Goal: Information Seeking & Learning: Learn about a topic

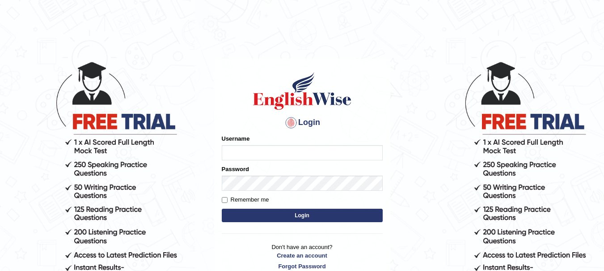
type input "yadwinder_online"
click at [308, 216] on button "Login" at bounding box center [302, 214] width 161 height 13
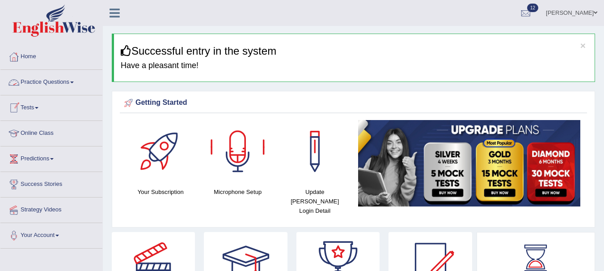
click at [29, 104] on link "Tests" at bounding box center [51, 106] width 102 height 22
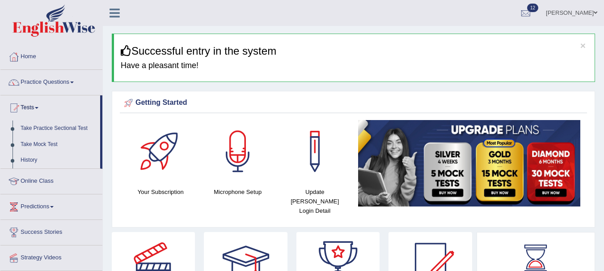
click at [62, 128] on link "Take Practice Sectional Test" at bounding box center [59, 128] width 84 height 16
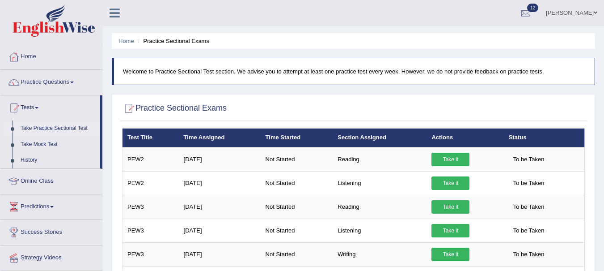
click at [451, 158] on link "Take it" at bounding box center [451, 159] width 38 height 13
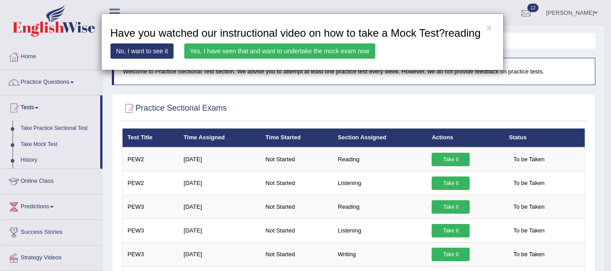
click at [265, 51] on link "Yes, I have seen that and want to undertake the mock exam now" at bounding box center [279, 50] width 191 height 15
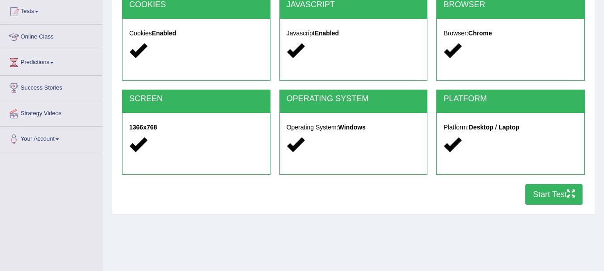
scroll to position [101, 0]
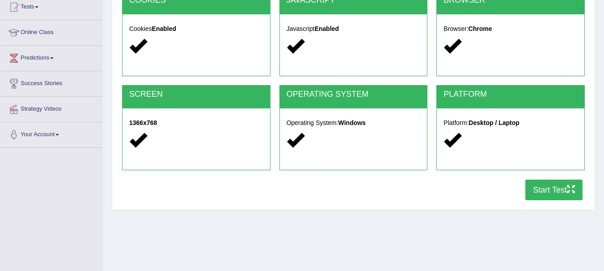
click at [547, 190] on button "Start Test" at bounding box center [554, 189] width 57 height 21
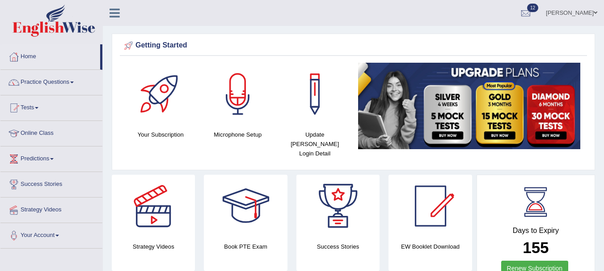
click at [63, 85] on link "Practice Questions" at bounding box center [51, 81] width 102 height 22
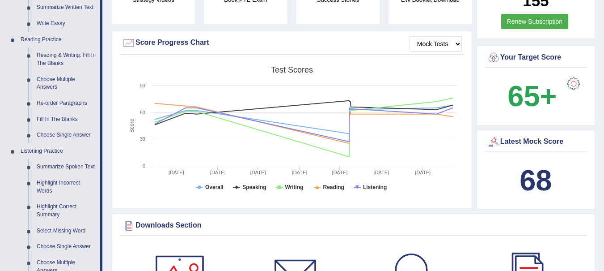
scroll to position [241, 0]
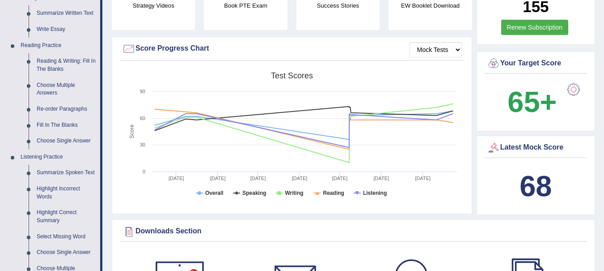
click at [70, 123] on link "Fill In The Blanks" at bounding box center [67, 125] width 68 height 16
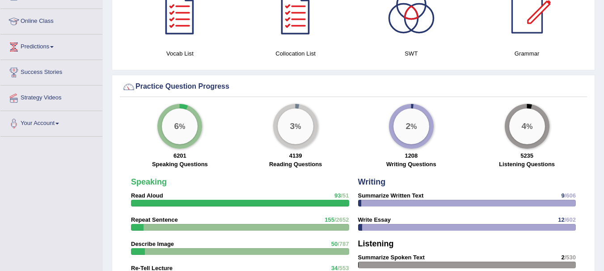
scroll to position [580, 0]
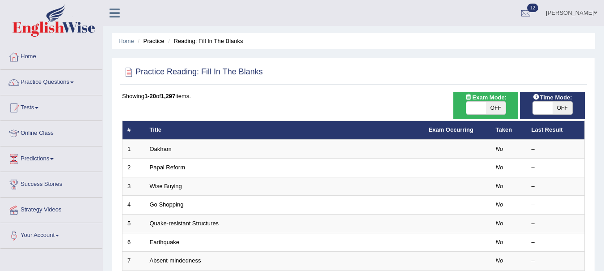
click at [497, 108] on span "OFF" at bounding box center [496, 108] width 20 height 13
checkbox input "true"
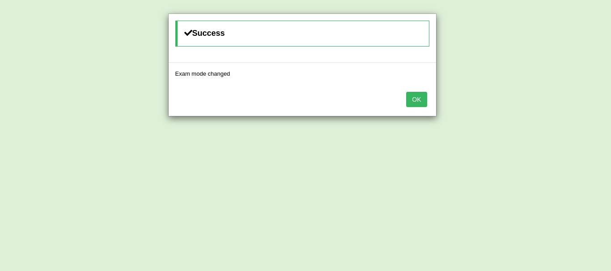
click at [416, 99] on button "OK" at bounding box center [416, 99] width 21 height 15
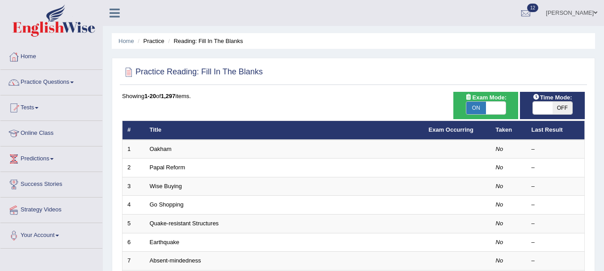
click at [569, 110] on span "OFF" at bounding box center [563, 108] width 20 height 13
checkbox input "true"
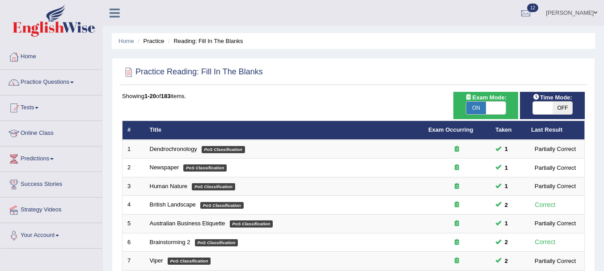
click at [563, 111] on span "OFF" at bounding box center [563, 108] width 20 height 13
checkbox input "true"
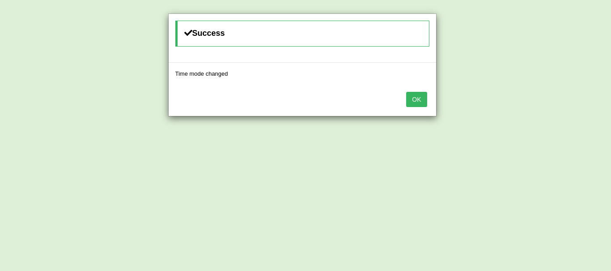
click at [419, 102] on button "OK" at bounding box center [416, 99] width 21 height 15
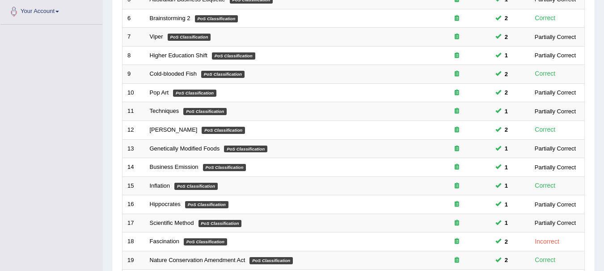
scroll to position [322, 0]
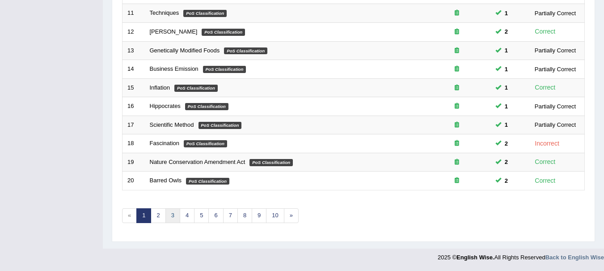
click at [173, 215] on link "3" at bounding box center [173, 215] width 15 height 15
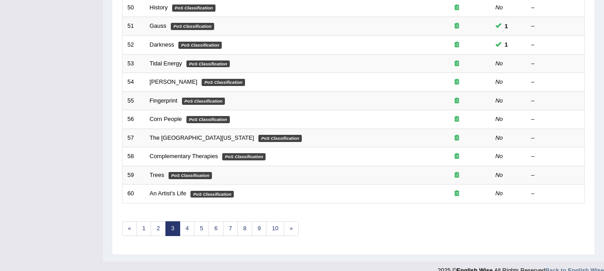
scroll to position [322, 0]
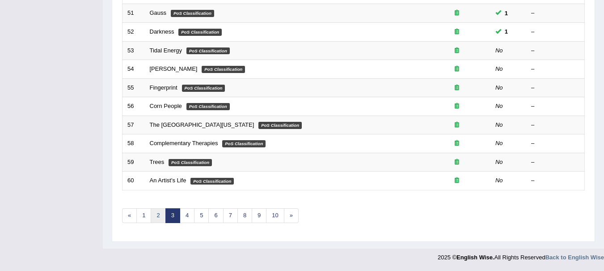
click at [158, 216] on link "2" at bounding box center [158, 215] width 15 height 15
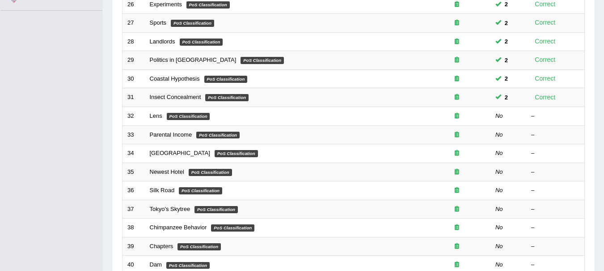
scroll to position [241, 0]
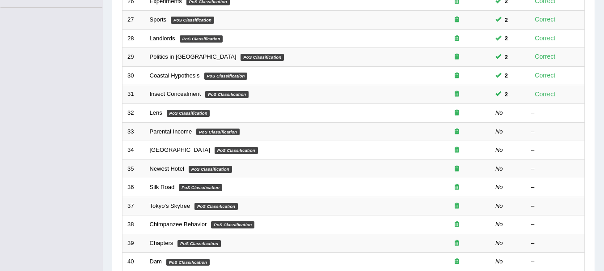
click at [156, 113] on link "Lens" at bounding box center [156, 112] width 13 height 7
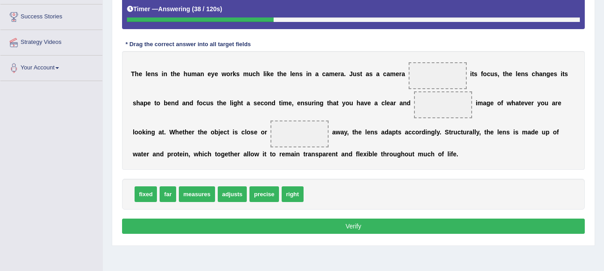
scroll to position [169, 0]
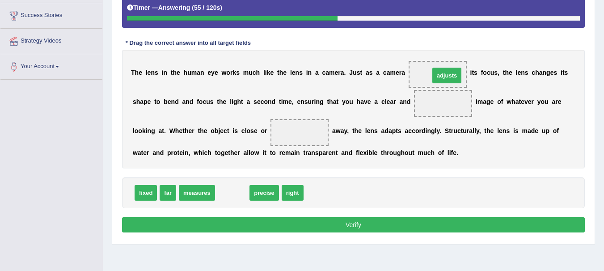
drag, startPoint x: 234, startPoint y: 190, endPoint x: 447, endPoint y: 68, distance: 245.8
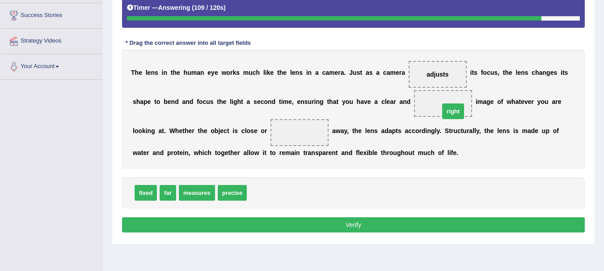
drag, startPoint x: 261, startPoint y: 193, endPoint x: 453, endPoint y: 110, distance: 209.0
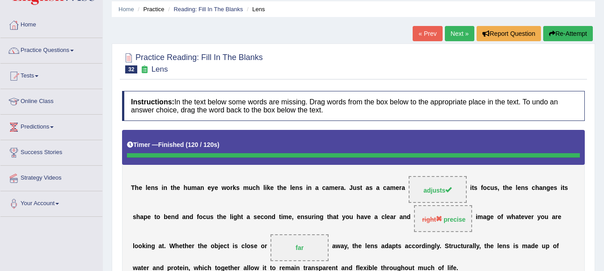
scroll to position [48, 0]
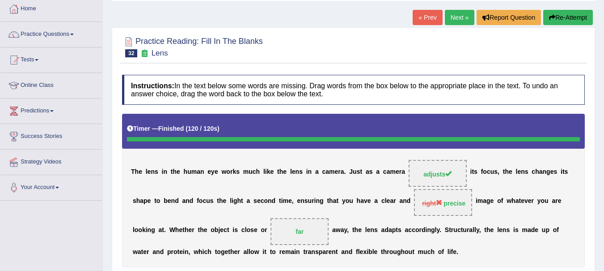
click at [454, 18] on link "Next »" at bounding box center [460, 17] width 30 height 15
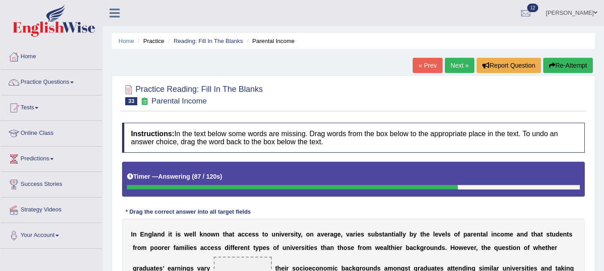
click at [568, 65] on button "Re-Attempt" at bounding box center [569, 65] width 50 height 15
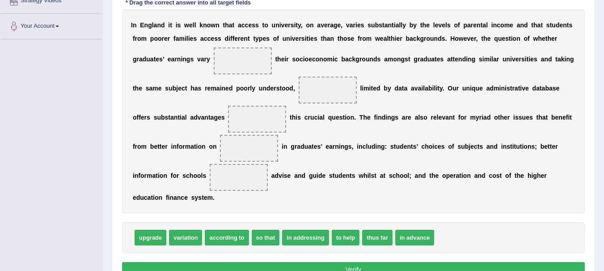
scroll to position [209, 0]
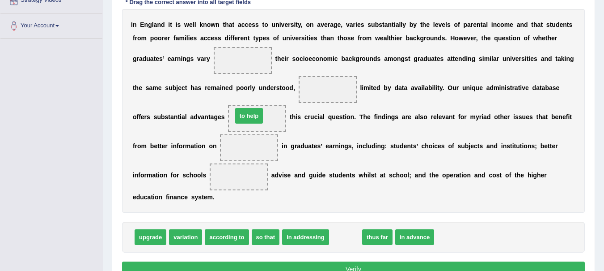
drag, startPoint x: 348, startPoint y: 238, endPoint x: 251, endPoint y: 117, distance: 155.0
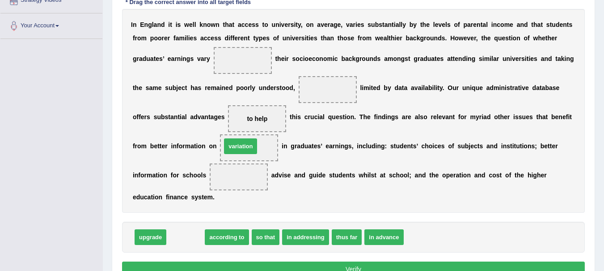
drag, startPoint x: 174, startPoint y: 236, endPoint x: 229, endPoint y: 145, distance: 106.2
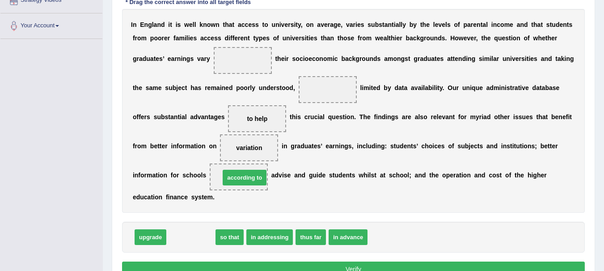
drag, startPoint x: 195, startPoint y: 237, endPoint x: 248, endPoint y: 179, distance: 78.8
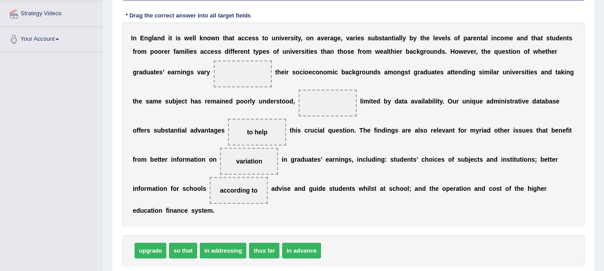
scroll to position [196, 0]
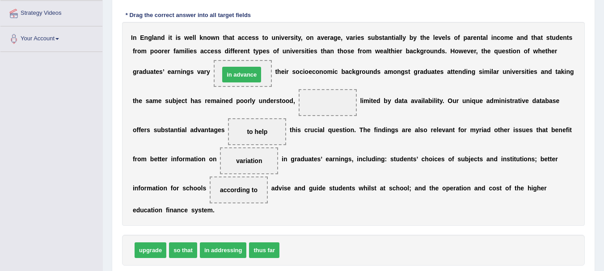
drag, startPoint x: 297, startPoint y: 251, endPoint x: 237, endPoint y: 76, distance: 185.9
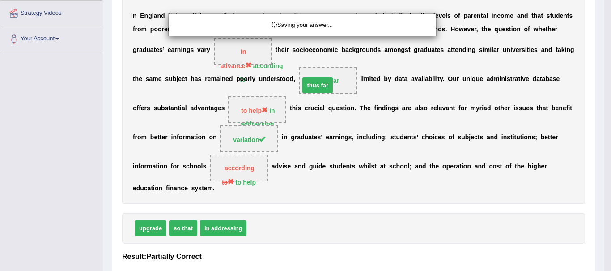
drag, startPoint x: 261, startPoint y: 247, endPoint x: 314, endPoint y: 105, distance: 152.3
click at [314, 105] on div "Instructions: In the text below some words are missing. Drag words from the box…" at bounding box center [353, 115] width 467 height 387
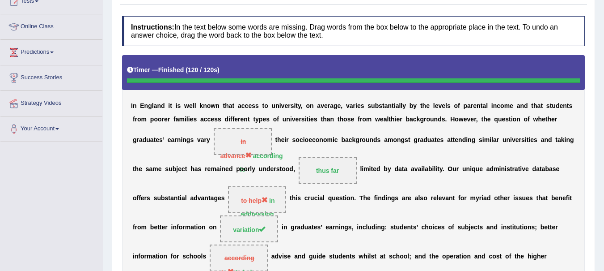
scroll to position [0, 0]
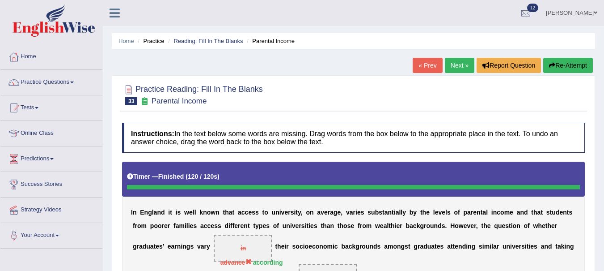
click at [562, 67] on button "Re-Attempt" at bounding box center [569, 65] width 50 height 15
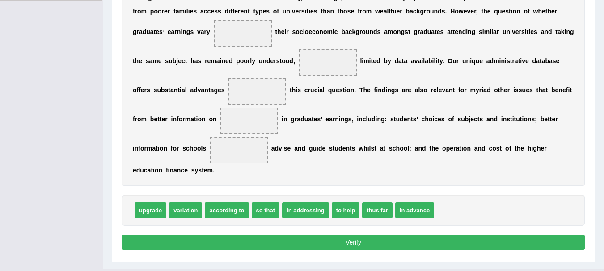
scroll to position [247, 0]
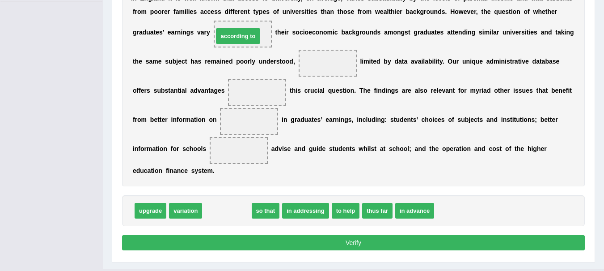
drag, startPoint x: 221, startPoint y: 209, endPoint x: 235, endPoint y: 34, distance: 175.5
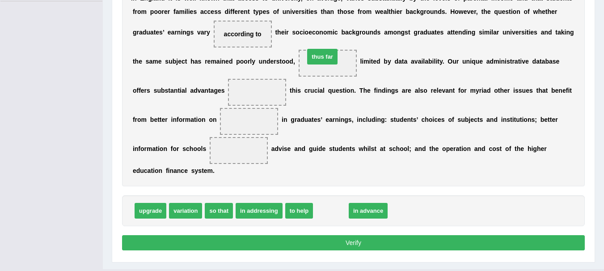
drag, startPoint x: 327, startPoint y: 211, endPoint x: 319, endPoint y: 57, distance: 154.1
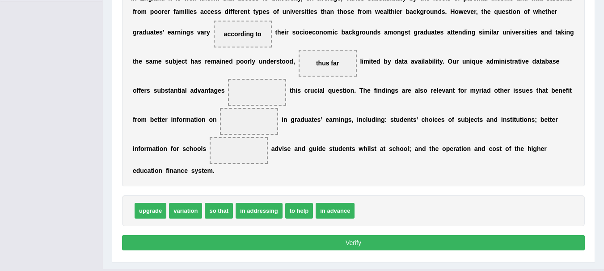
click at [219, 122] on b at bounding box center [219, 119] width 4 height 7
drag, startPoint x: 302, startPoint y: 212, endPoint x: 245, endPoint y: 148, distance: 86.2
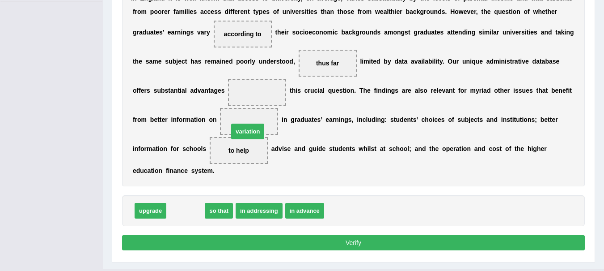
drag, startPoint x: 187, startPoint y: 212, endPoint x: 248, endPoint y: 131, distance: 101.2
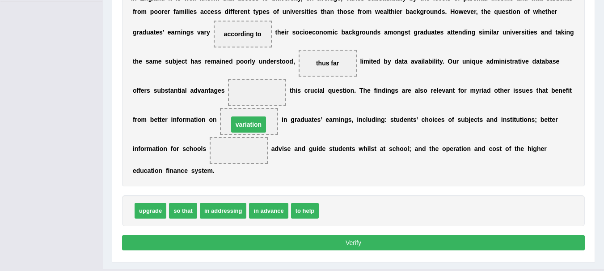
drag, startPoint x: 242, startPoint y: 148, endPoint x: 252, endPoint y: 119, distance: 30.4
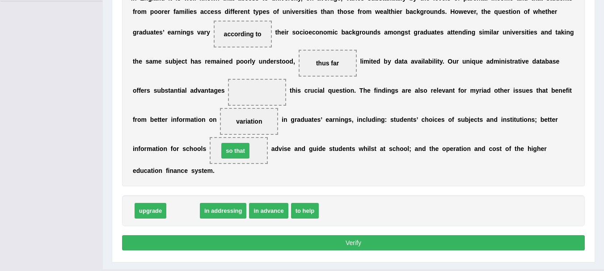
drag, startPoint x: 185, startPoint y: 210, endPoint x: 237, endPoint y: 151, distance: 78.9
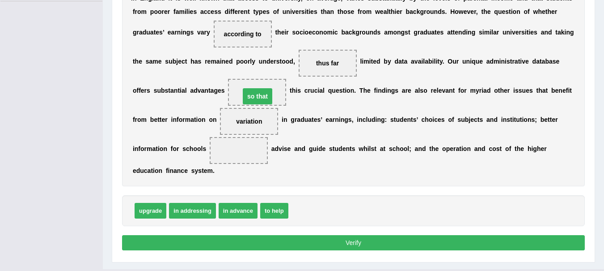
drag, startPoint x: 241, startPoint y: 147, endPoint x: 260, endPoint y: 92, distance: 57.7
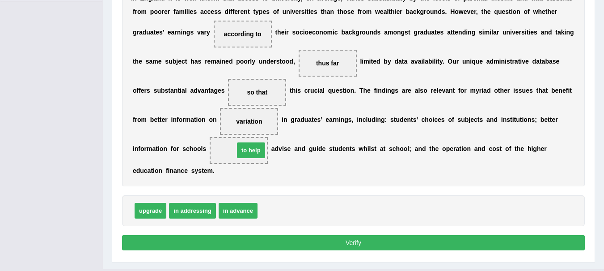
drag, startPoint x: 268, startPoint y: 213, endPoint x: 242, endPoint y: 153, distance: 65.6
click at [399, 242] on button "Verify" at bounding box center [353, 242] width 463 height 15
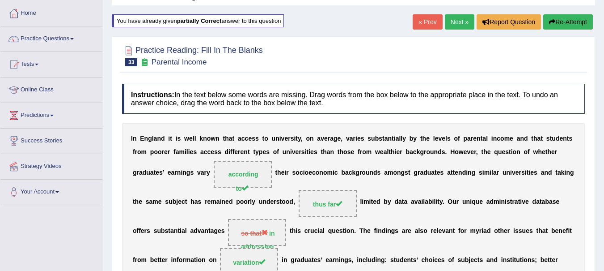
scroll to position [0, 0]
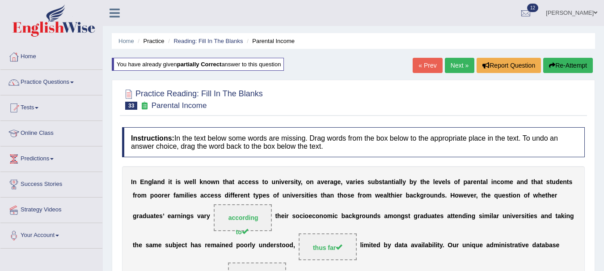
click at [51, 85] on link "Practice Questions" at bounding box center [51, 81] width 102 height 22
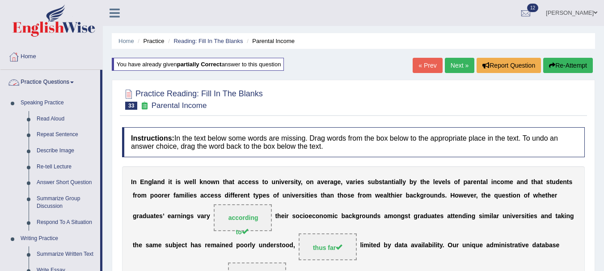
click at [52, 59] on link "Home" at bounding box center [51, 55] width 102 height 22
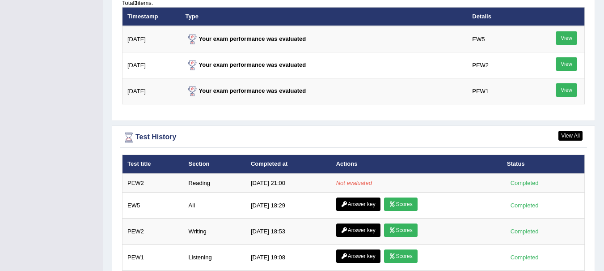
scroll to position [1137, 0]
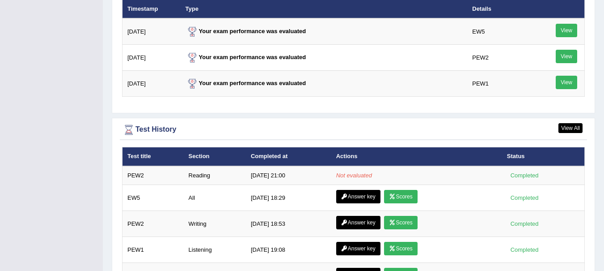
click at [353, 172] on em "Not evaluated" at bounding box center [354, 175] width 36 height 7
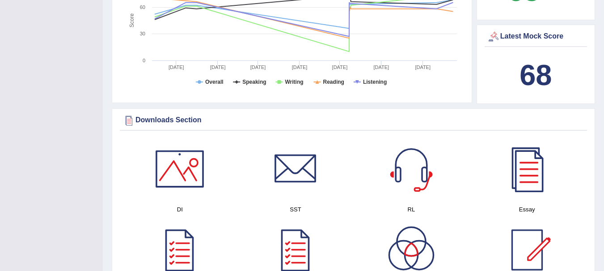
scroll to position [0, 0]
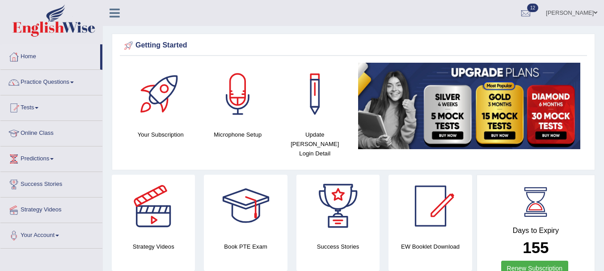
click at [57, 83] on link "Practice Questions" at bounding box center [51, 81] width 102 height 22
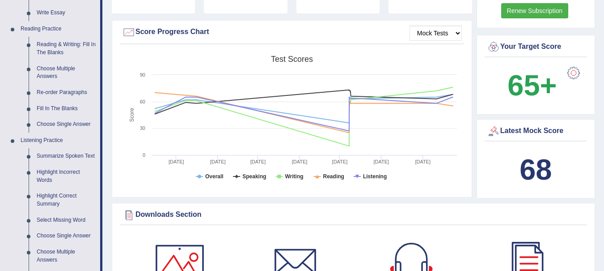
click at [70, 110] on link "Fill In The Blanks" at bounding box center [67, 109] width 68 height 16
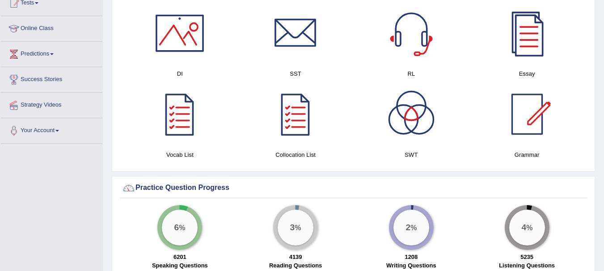
scroll to position [515, 0]
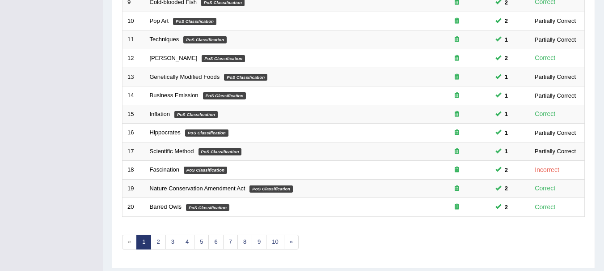
scroll to position [322, 0]
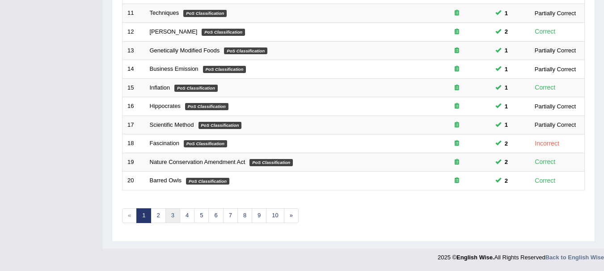
click at [173, 215] on link "3" at bounding box center [173, 215] width 15 height 15
click at [159, 219] on link "2" at bounding box center [158, 215] width 15 height 15
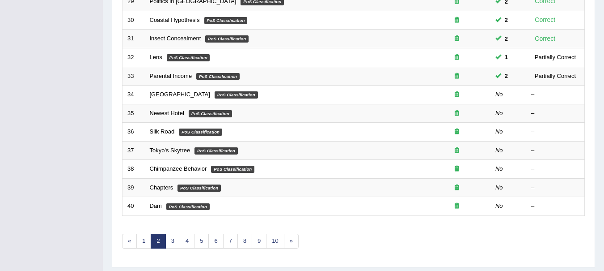
scroll to position [276, 0]
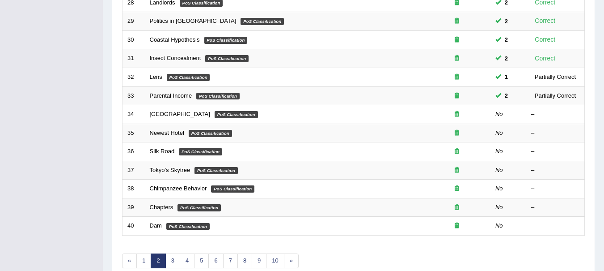
click at [162, 115] on link "Paris" at bounding box center [180, 113] width 60 height 7
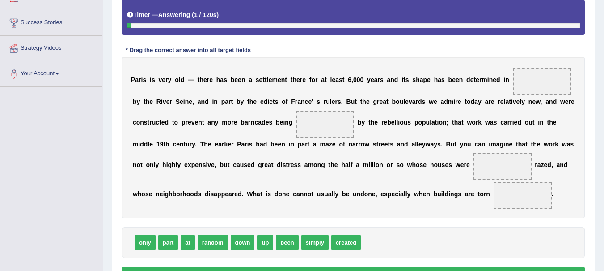
scroll to position [163, 0]
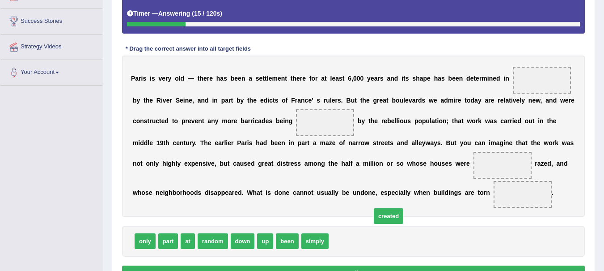
drag, startPoint x: 351, startPoint y: 241, endPoint x: 456, endPoint y: 164, distance: 130.4
click at [403, 208] on span "created" at bounding box center [389, 216] width 30 height 16
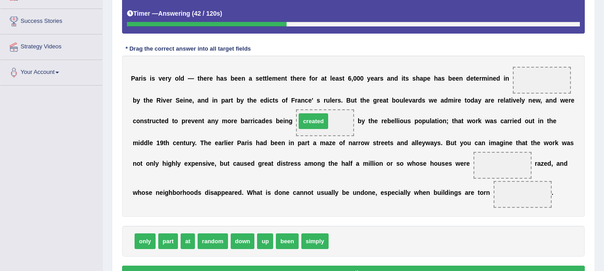
drag, startPoint x: 351, startPoint y: 244, endPoint x: 318, endPoint y: 124, distance: 124.3
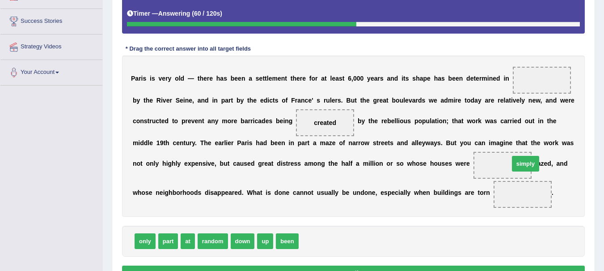
drag, startPoint x: 315, startPoint y: 238, endPoint x: 530, endPoint y: 161, distance: 228.7
drag, startPoint x: 264, startPoint y: 241, endPoint x: 553, endPoint y: 205, distance: 291.2
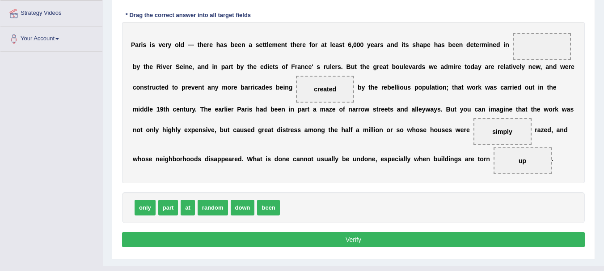
scroll to position [195, 0]
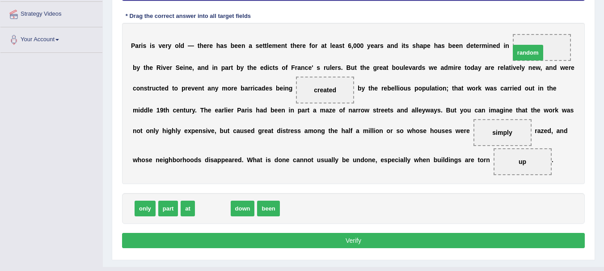
drag, startPoint x: 212, startPoint y: 207, endPoint x: 527, endPoint y: 51, distance: 351.7
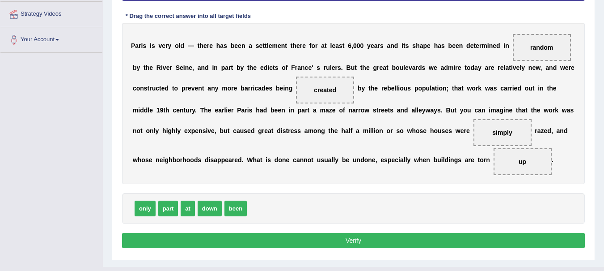
click at [312, 241] on button "Verify" at bounding box center [353, 240] width 463 height 15
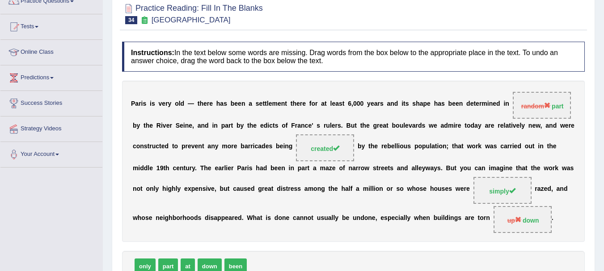
scroll to position [0, 0]
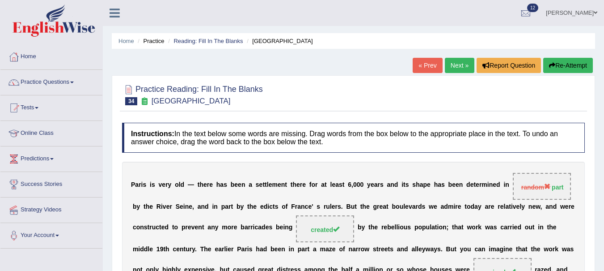
click at [569, 66] on button "Re-Attempt" at bounding box center [569, 65] width 50 height 15
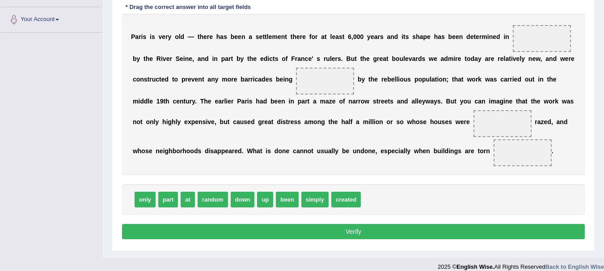
scroll to position [215, 0]
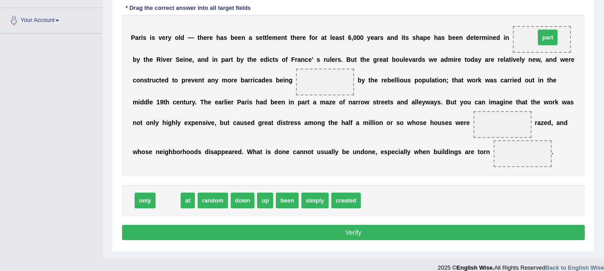
drag, startPoint x: 165, startPoint y: 201, endPoint x: 543, endPoint y: 36, distance: 412.7
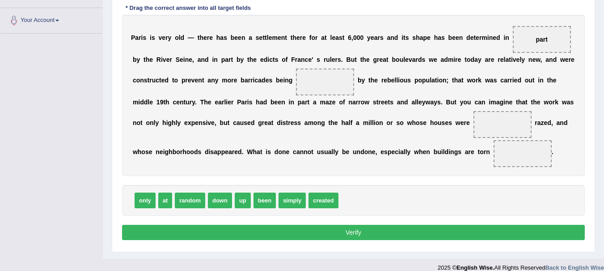
click at [318, 201] on span "created" at bounding box center [324, 200] width 30 height 16
drag, startPoint x: 318, startPoint y: 201, endPoint x: 319, endPoint y: 99, distance: 101.6
drag, startPoint x: 324, startPoint y: 200, endPoint x: 329, endPoint y: 78, distance: 122.7
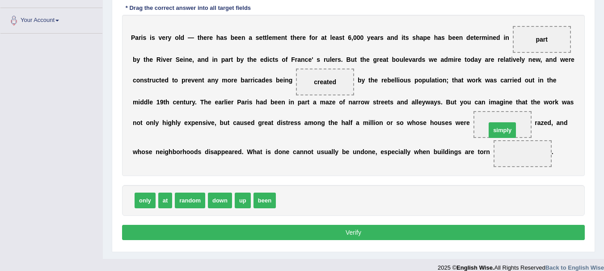
drag, startPoint x: 289, startPoint y: 201, endPoint x: 499, endPoint y: 131, distance: 221.7
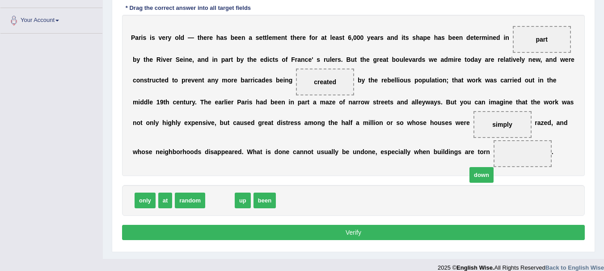
drag, startPoint x: 214, startPoint y: 200, endPoint x: 480, endPoint y: 174, distance: 267.5
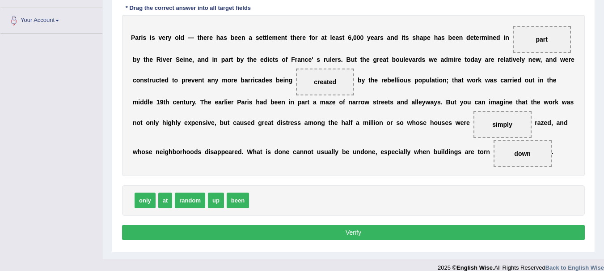
click at [362, 231] on button "Verify" at bounding box center [353, 232] width 463 height 15
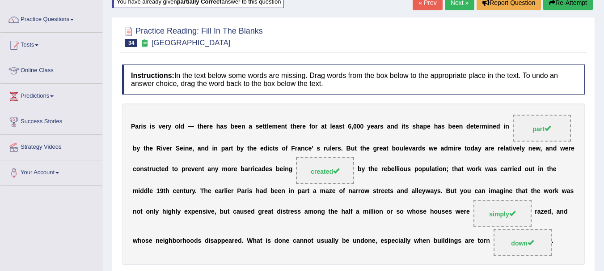
scroll to position [0, 0]
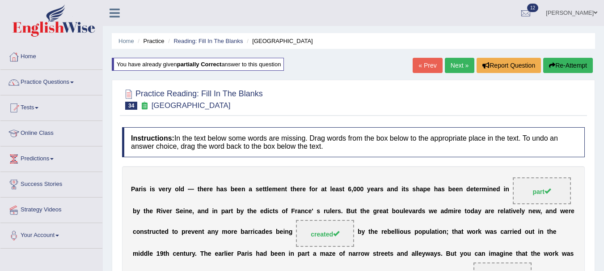
click at [459, 66] on link "Next »" at bounding box center [460, 65] width 30 height 15
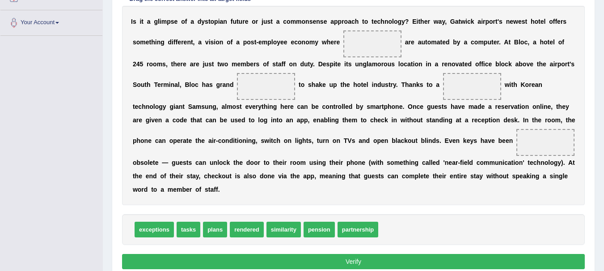
scroll to position [213, 0]
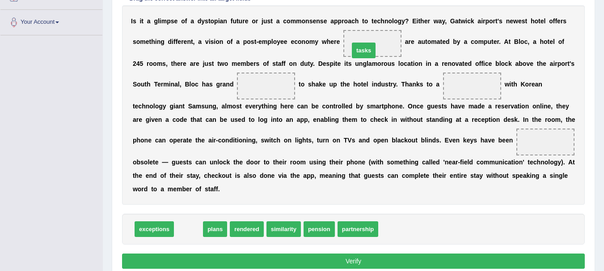
drag, startPoint x: 182, startPoint y: 229, endPoint x: 357, endPoint y: 51, distance: 250.5
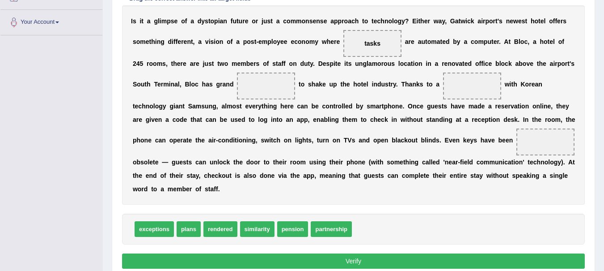
drag, startPoint x: 189, startPoint y: 230, endPoint x: 261, endPoint y: 97, distance: 151.3
drag, startPoint x: 289, startPoint y: 228, endPoint x: 462, endPoint y: 81, distance: 226.9
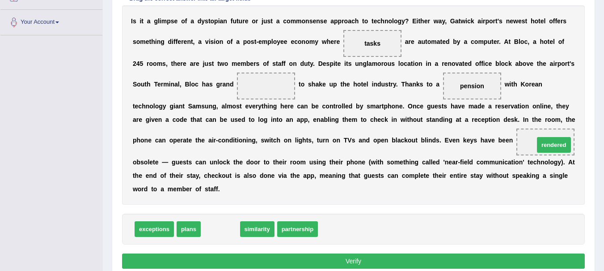
drag, startPoint x: 215, startPoint y: 228, endPoint x: 551, endPoint y: 144, distance: 345.9
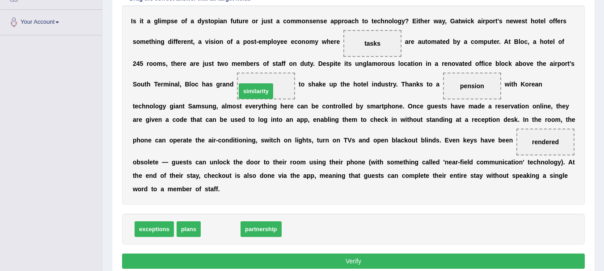
drag, startPoint x: 225, startPoint y: 230, endPoint x: 260, endPoint y: 93, distance: 141.8
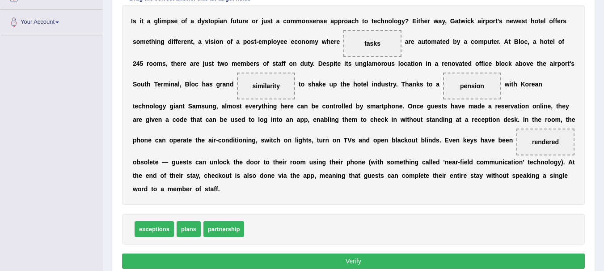
click at [329, 259] on button "Verify" at bounding box center [353, 260] width 463 height 15
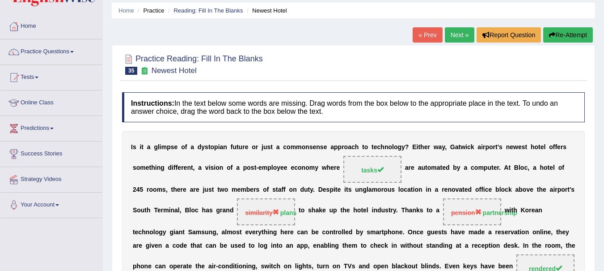
scroll to position [29, 0]
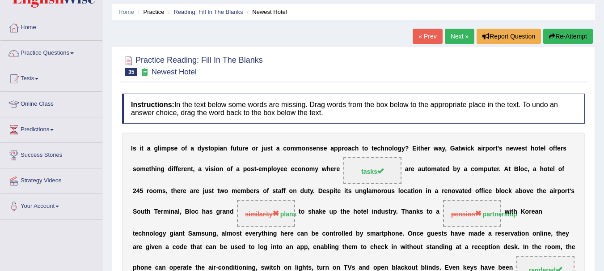
click at [572, 36] on button "Re-Attempt" at bounding box center [569, 36] width 50 height 15
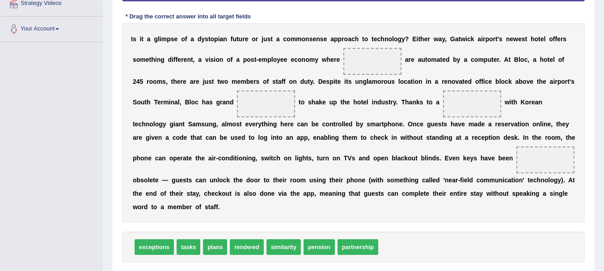
scroll to position [207, 0]
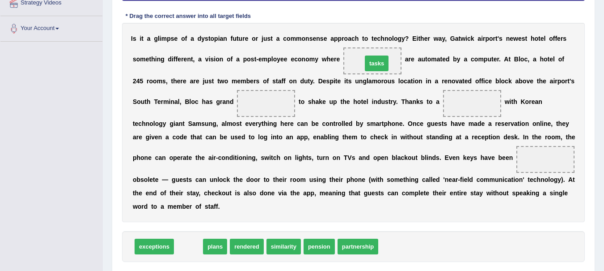
drag, startPoint x: 186, startPoint y: 246, endPoint x: 374, endPoint y: 62, distance: 262.9
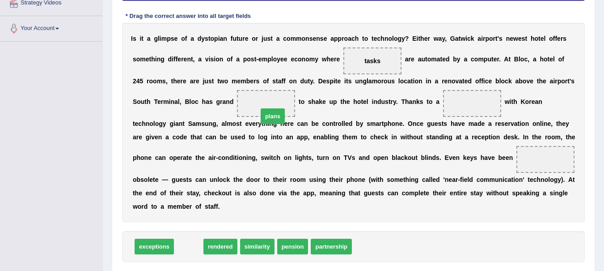
drag, startPoint x: 192, startPoint y: 247, endPoint x: 275, endPoint y: 113, distance: 157.0
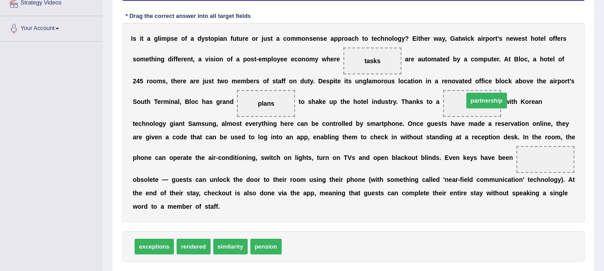
drag, startPoint x: 294, startPoint y: 245, endPoint x: 475, endPoint y: 96, distance: 234.2
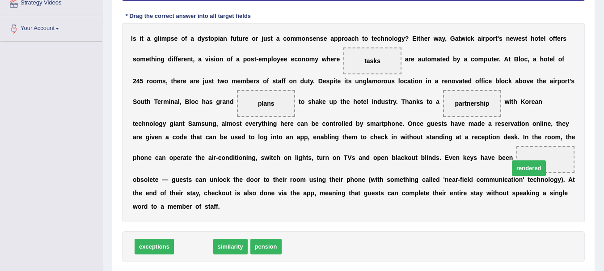
drag, startPoint x: 189, startPoint y: 245, endPoint x: 531, endPoint y: 166, distance: 350.8
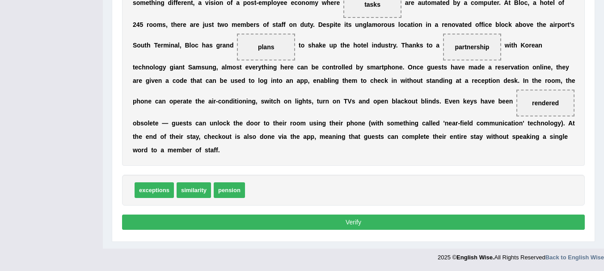
click at [399, 224] on button "Verify" at bounding box center [353, 221] width 463 height 15
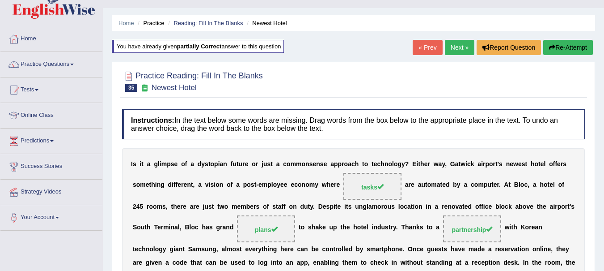
scroll to position [0, 0]
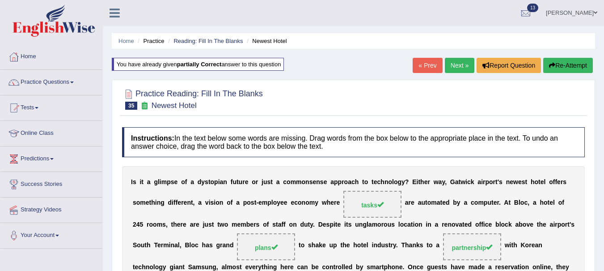
click at [456, 68] on link "Next »" at bounding box center [460, 65] width 30 height 15
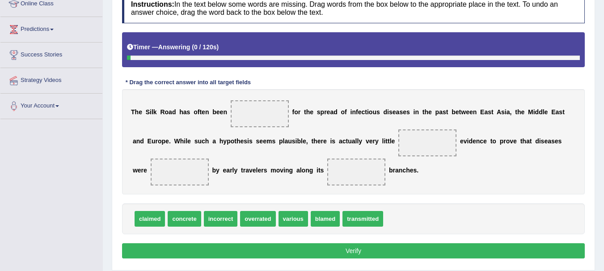
scroll to position [138, 0]
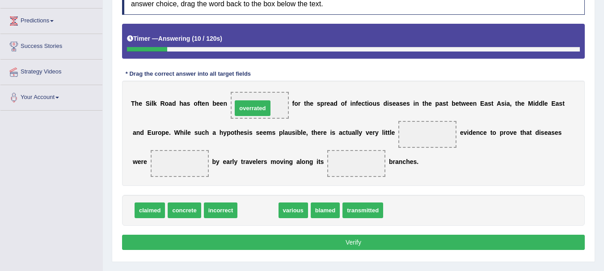
drag, startPoint x: 256, startPoint y: 208, endPoint x: 251, endPoint y: 106, distance: 102.1
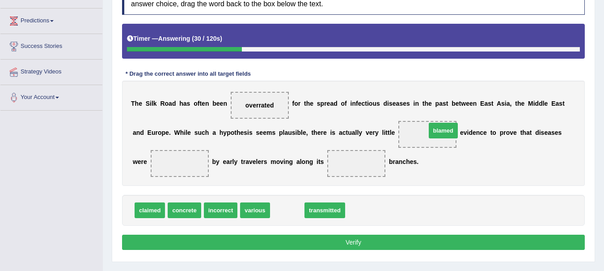
drag, startPoint x: 290, startPoint y: 211, endPoint x: 446, endPoint y: 131, distance: 175.5
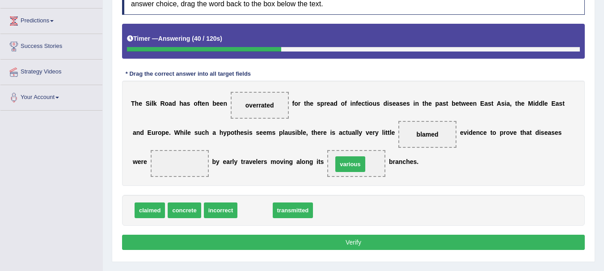
drag, startPoint x: 255, startPoint y: 209, endPoint x: 358, endPoint y: 160, distance: 113.5
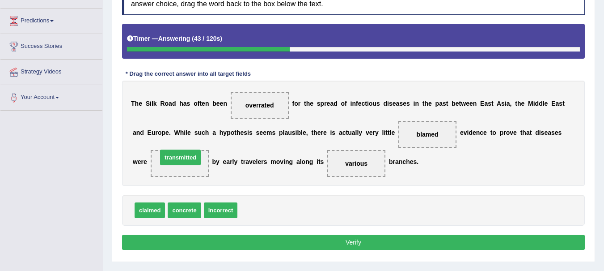
drag, startPoint x: 262, startPoint y: 207, endPoint x: 182, endPoint y: 154, distance: 95.9
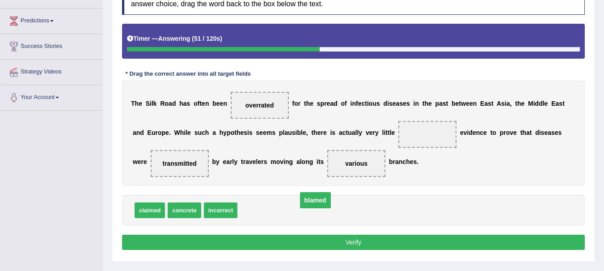
drag, startPoint x: 428, startPoint y: 137, endPoint x: 316, endPoint y: 203, distance: 130.1
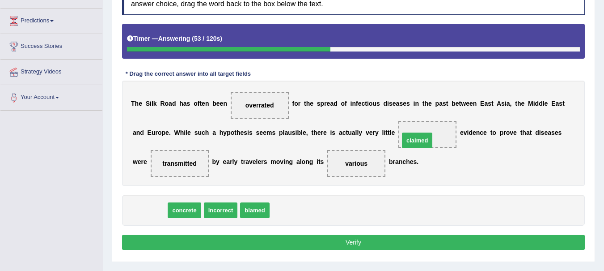
drag, startPoint x: 150, startPoint y: 208, endPoint x: 418, endPoint y: 138, distance: 276.6
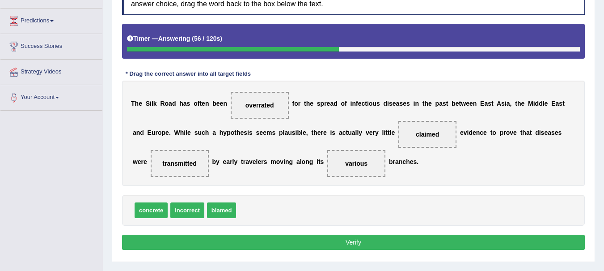
click at [318, 241] on button "Verify" at bounding box center [353, 241] width 463 height 15
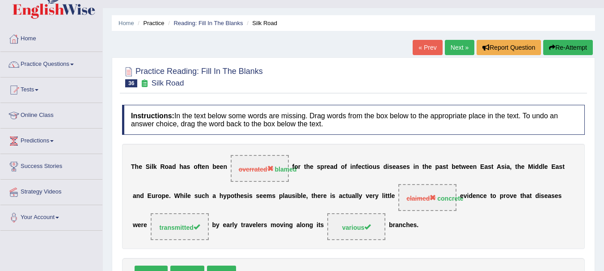
scroll to position [0, 0]
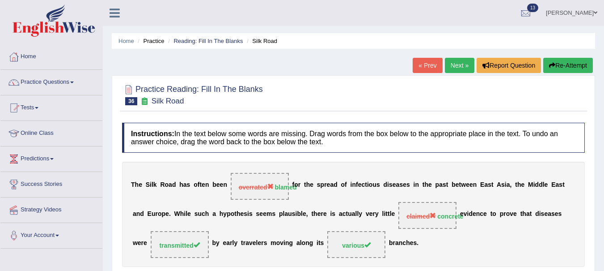
click at [565, 66] on button "Re-Attempt" at bounding box center [569, 65] width 50 height 15
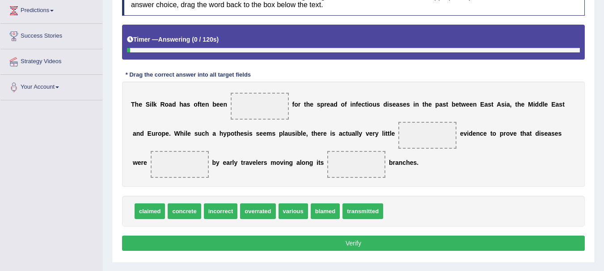
scroll to position [152, 0]
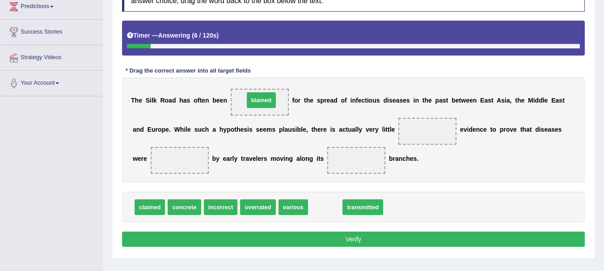
drag, startPoint x: 328, startPoint y: 208, endPoint x: 264, endPoint y: 101, distance: 124.6
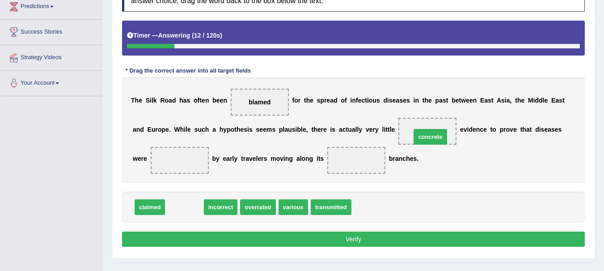
drag, startPoint x: 187, startPoint y: 204, endPoint x: 433, endPoint y: 134, distance: 255.9
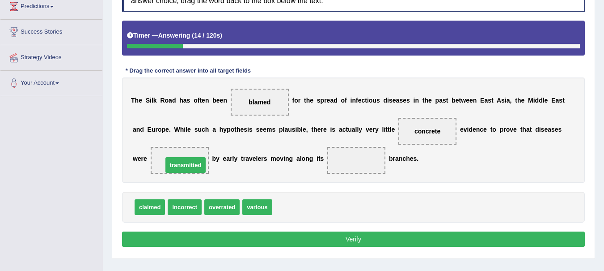
drag, startPoint x: 295, startPoint y: 208, endPoint x: 185, endPoint y: 166, distance: 117.8
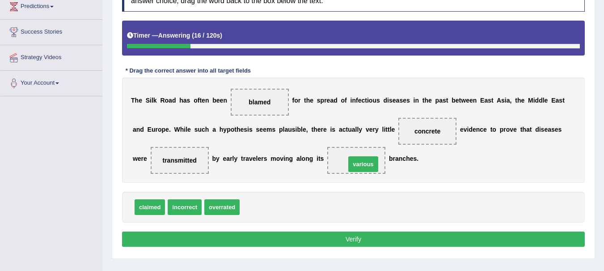
drag, startPoint x: 250, startPoint y: 206, endPoint x: 356, endPoint y: 163, distance: 114.4
click at [335, 237] on button "Verify" at bounding box center [353, 238] width 463 height 15
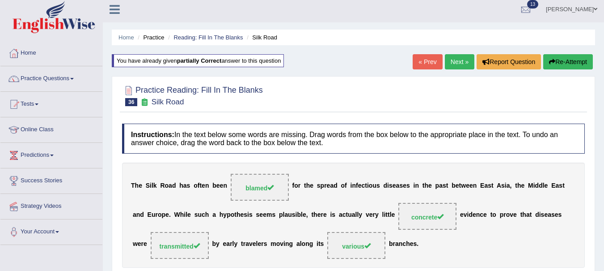
scroll to position [0, 0]
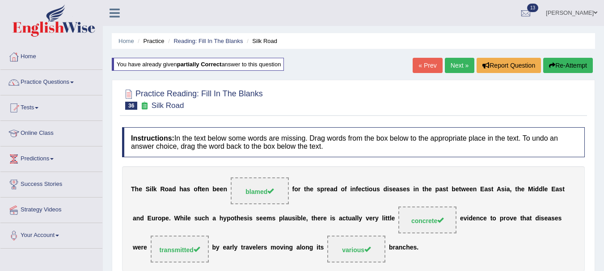
click at [456, 66] on link "Next »" at bounding box center [460, 65] width 30 height 15
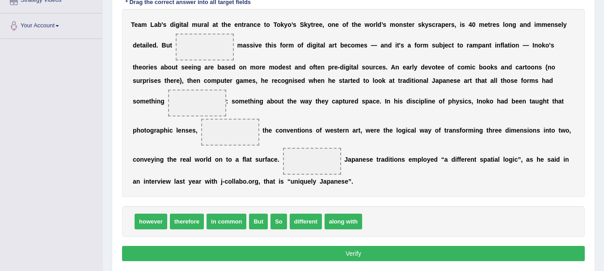
scroll to position [214, 0]
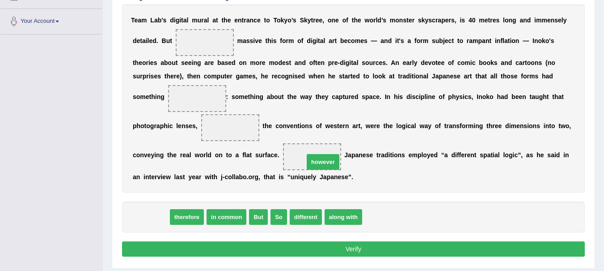
drag, startPoint x: 149, startPoint y: 215, endPoint x: 314, endPoint y: 158, distance: 174.6
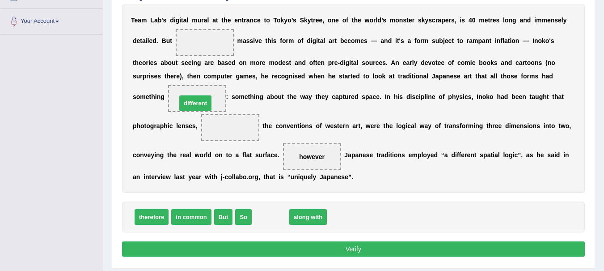
drag, startPoint x: 266, startPoint y: 217, endPoint x: 190, endPoint y: 101, distance: 138.3
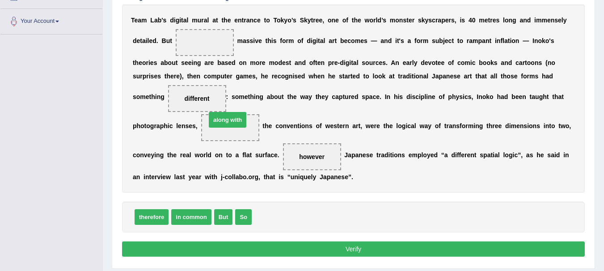
drag, startPoint x: 276, startPoint y: 218, endPoint x: 230, endPoint y: 121, distance: 107.3
drag, startPoint x: 276, startPoint y: 215, endPoint x: 210, endPoint y: 95, distance: 136.7
drag, startPoint x: 196, startPoint y: 212, endPoint x: 192, endPoint y: 145, distance: 67.7
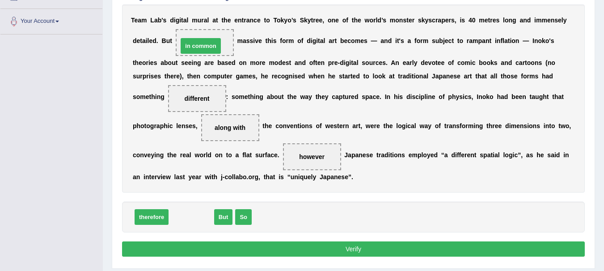
drag, startPoint x: 189, startPoint y: 213, endPoint x: 198, endPoint y: 42, distance: 171.6
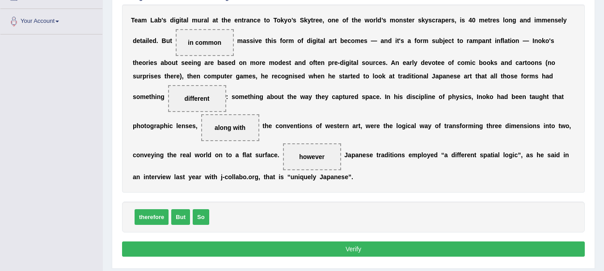
click at [296, 247] on button "Verify" at bounding box center [353, 248] width 463 height 15
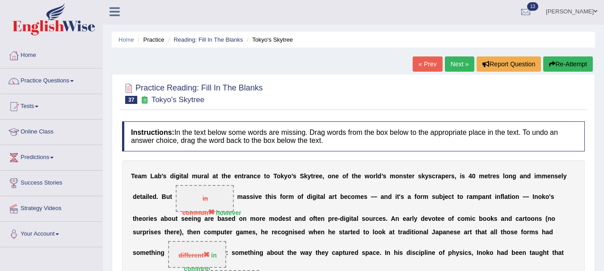
scroll to position [0, 0]
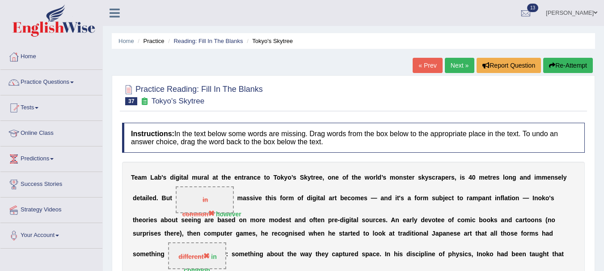
click at [461, 68] on link "Next »" at bounding box center [460, 65] width 30 height 15
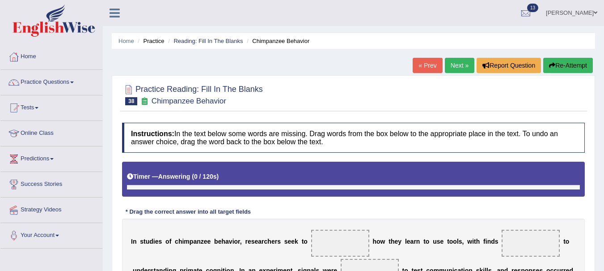
click at [425, 66] on link "« Prev" at bounding box center [428, 65] width 30 height 15
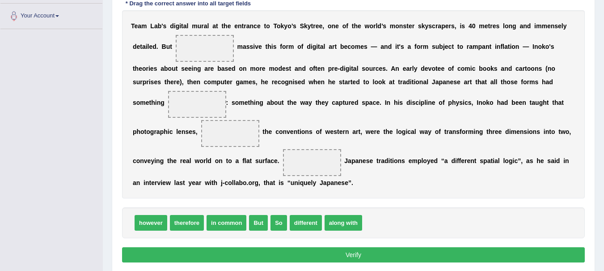
scroll to position [222, 0]
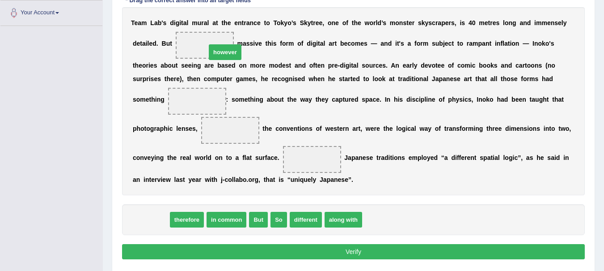
drag, startPoint x: 141, startPoint y: 223, endPoint x: 209, endPoint y: 52, distance: 184.3
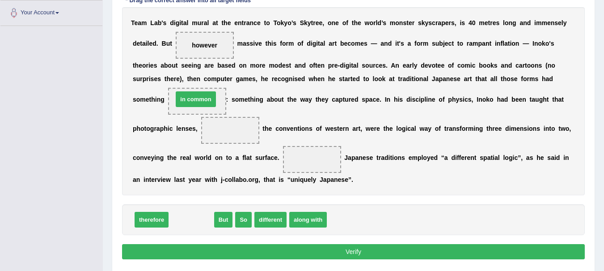
drag, startPoint x: 199, startPoint y: 217, endPoint x: 204, endPoint y: 97, distance: 120.4
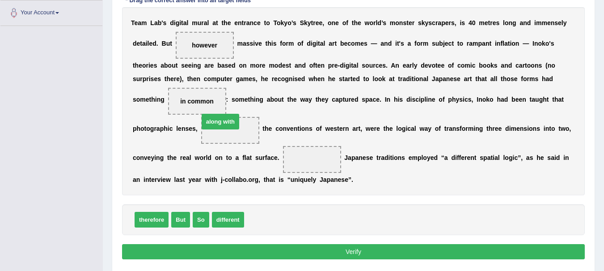
drag, startPoint x: 259, startPoint y: 214, endPoint x: 213, endPoint y: 116, distance: 107.9
drag, startPoint x: 258, startPoint y: 217, endPoint x: 190, endPoint y: 103, distance: 132.3
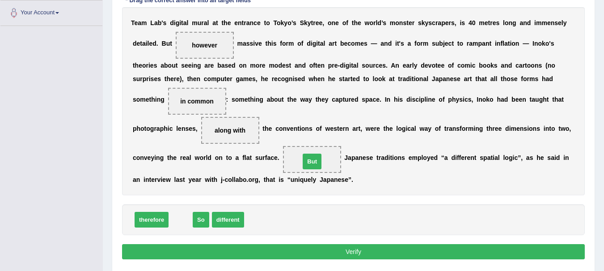
drag, startPoint x: 180, startPoint y: 221, endPoint x: 311, endPoint y: 162, distance: 143.8
click at [294, 248] on button "Verify" at bounding box center [353, 251] width 463 height 15
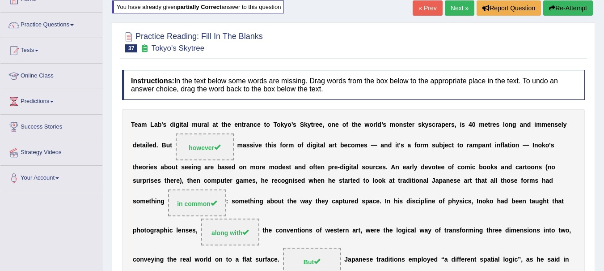
scroll to position [0, 0]
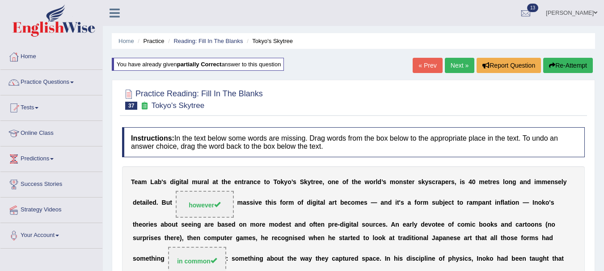
click at [31, 51] on link "Home" at bounding box center [51, 55] width 102 height 22
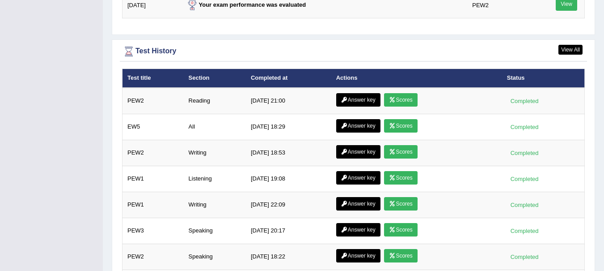
scroll to position [1218, 0]
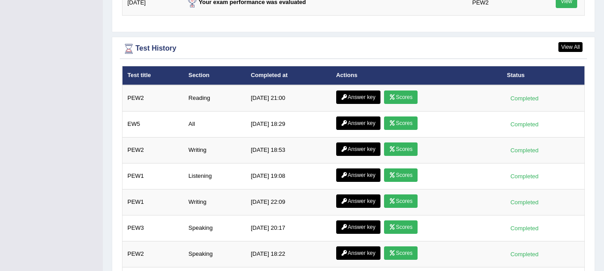
click at [365, 90] on link "Answer key" at bounding box center [358, 96] width 44 height 13
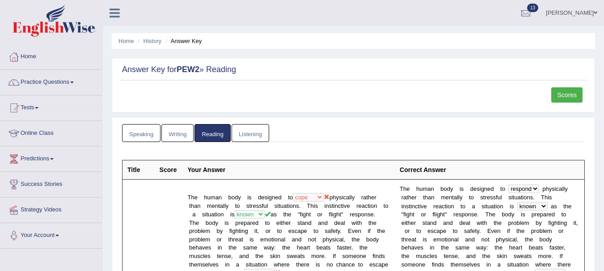
click at [561, 93] on link "Scores" at bounding box center [567, 94] width 31 height 15
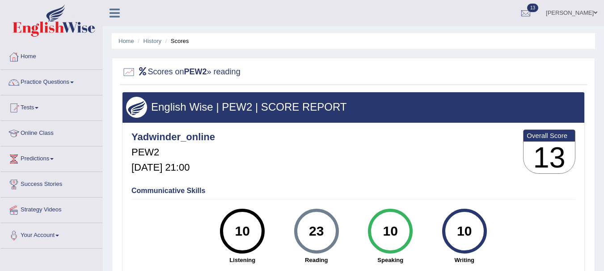
click at [153, 41] on link "History" at bounding box center [153, 41] width 18 height 7
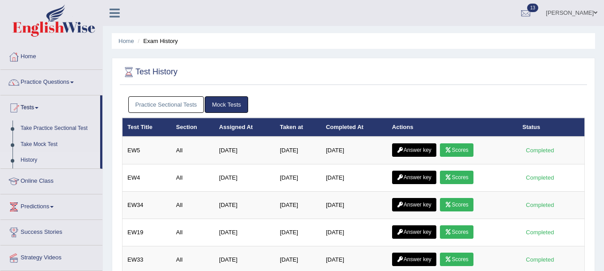
click at [177, 110] on link "Practice Sectional Tests" at bounding box center [166, 104] width 76 height 17
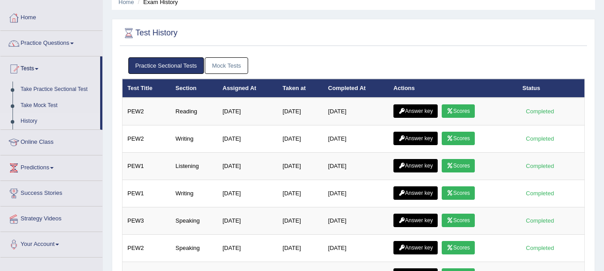
scroll to position [53, 0]
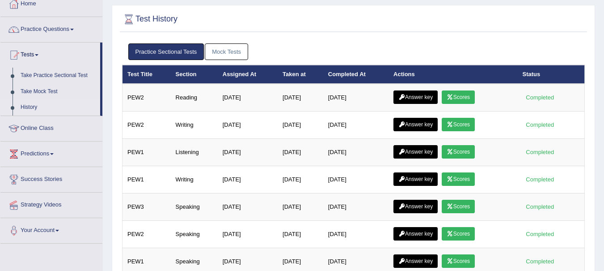
click at [420, 98] on link "Answer key" at bounding box center [416, 96] width 44 height 13
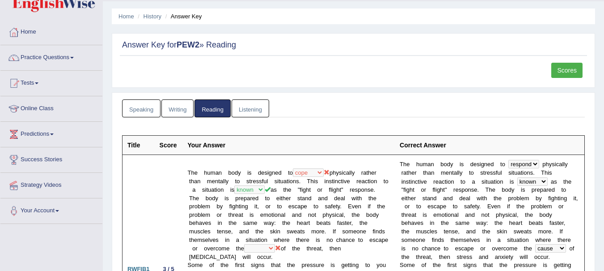
scroll to position [21, 0]
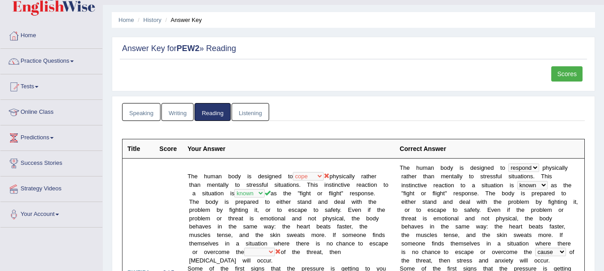
click at [37, 66] on link "Practice Questions" at bounding box center [51, 60] width 102 height 22
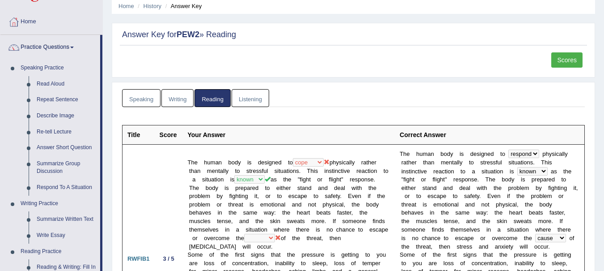
scroll to position [32, 0]
